Goal: Task Accomplishment & Management: Manage account settings

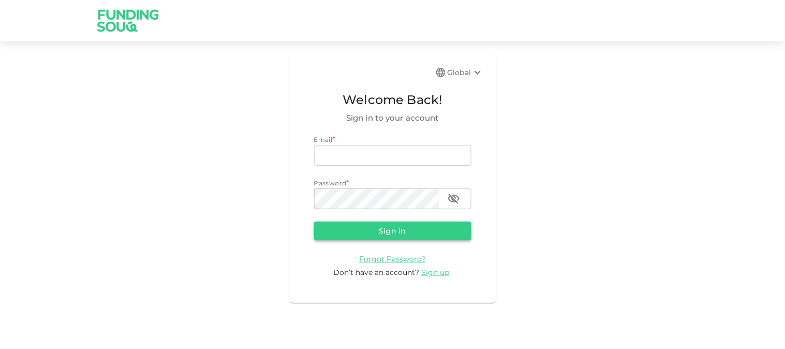
type input "[EMAIL_ADDRESS][DOMAIN_NAME]"
click at [359, 226] on button "Sign in" at bounding box center [392, 231] width 157 height 19
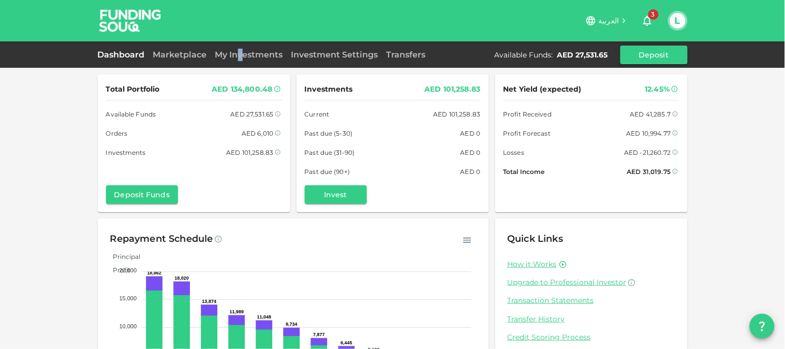
click at [241, 47] on div "Dashboard Marketplace My Investments Investment Settings Transfers Available Fu…" at bounding box center [393, 55] width 590 height 19
click at [240, 56] on link "My Investments" at bounding box center [249, 55] width 76 height 10
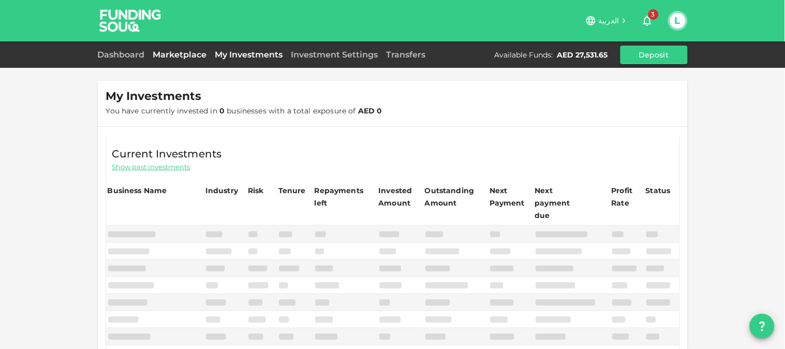
click at [182, 53] on link "Marketplace" at bounding box center [180, 55] width 62 height 10
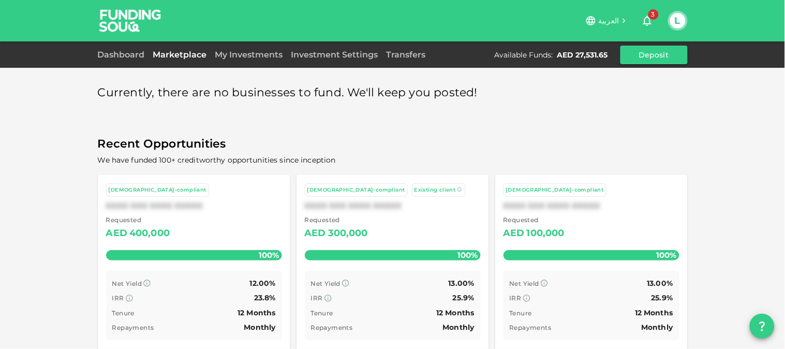
click at [647, 21] on icon "button" at bounding box center [647, 20] width 12 height 12
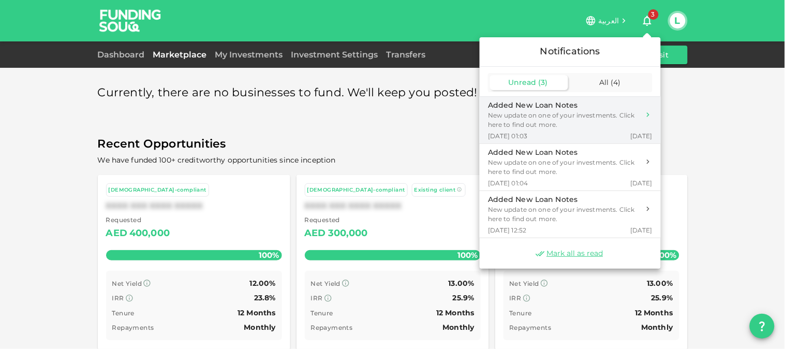
click at [586, 118] on div "New update on one of your investments. Click here to find out more." at bounding box center [564, 120] width 152 height 19
